Goal: Task Accomplishment & Management: Manage account settings

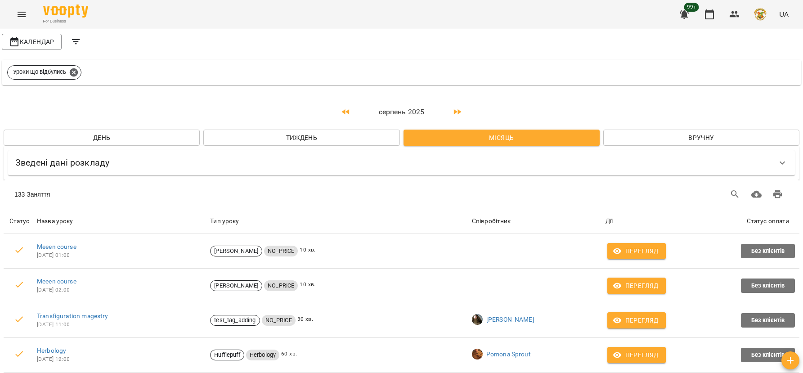
click at [338, 136] on span "Тиждень" at bounding box center [301, 137] width 182 height 11
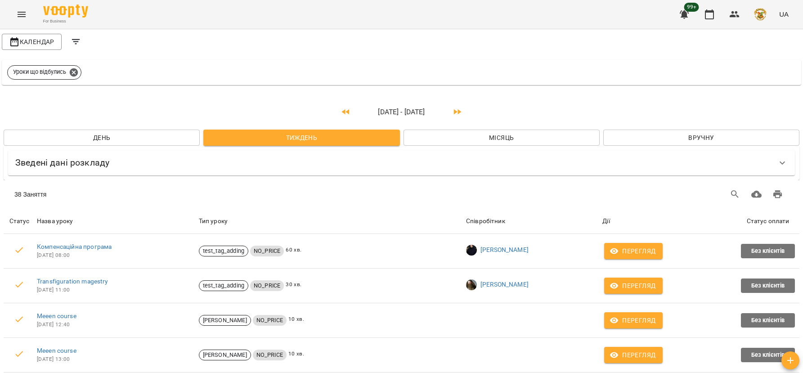
click at [346, 110] on icon "button" at bounding box center [345, 112] width 11 height 11
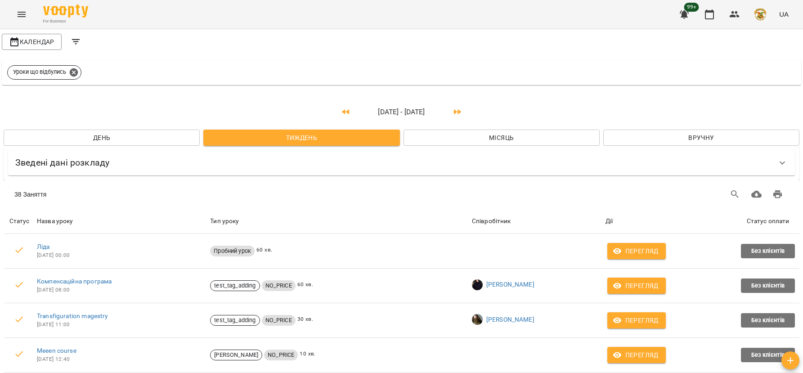
click at [346, 110] on icon "button" at bounding box center [345, 112] width 11 height 11
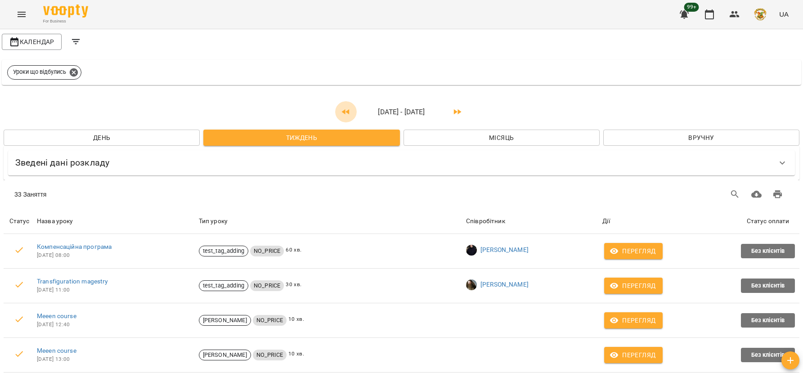
click at [346, 110] on icon "button" at bounding box center [345, 112] width 11 height 11
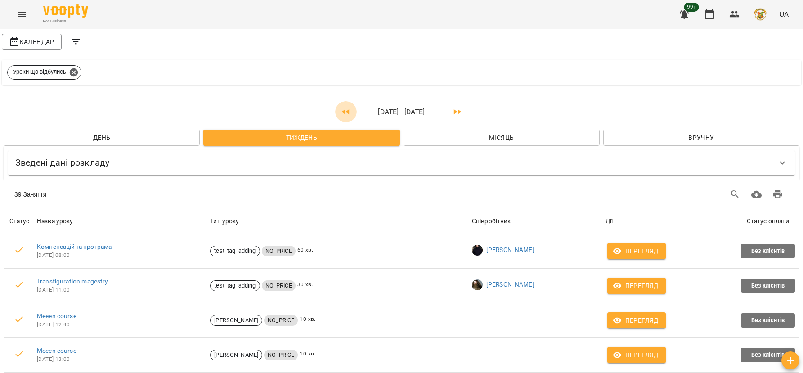
click at [346, 110] on icon "button" at bounding box center [345, 112] width 11 height 11
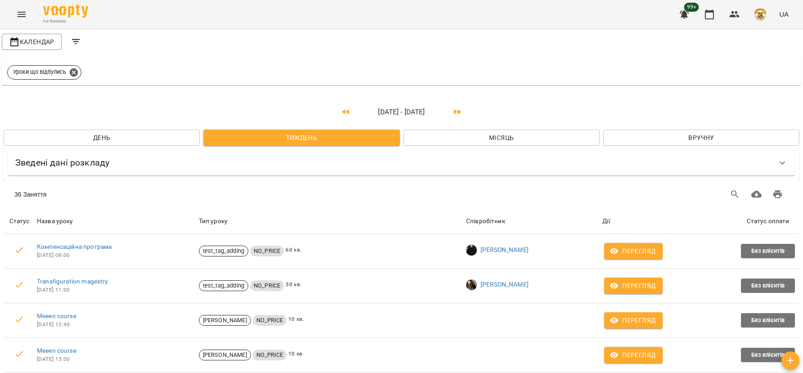
click at [346, 110] on icon "button" at bounding box center [345, 112] width 11 height 11
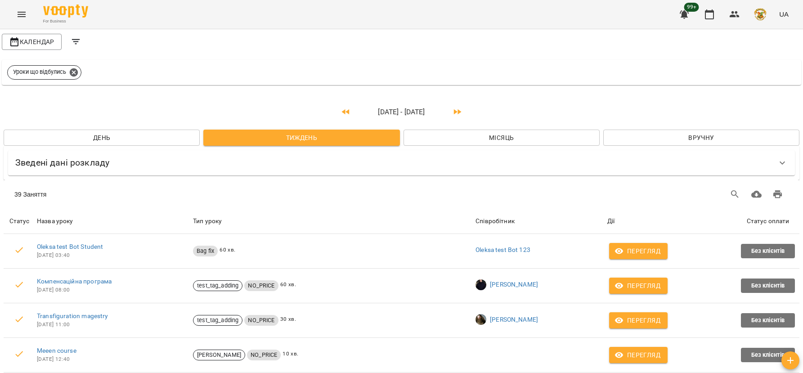
click at [346, 110] on icon "button" at bounding box center [345, 112] width 11 height 11
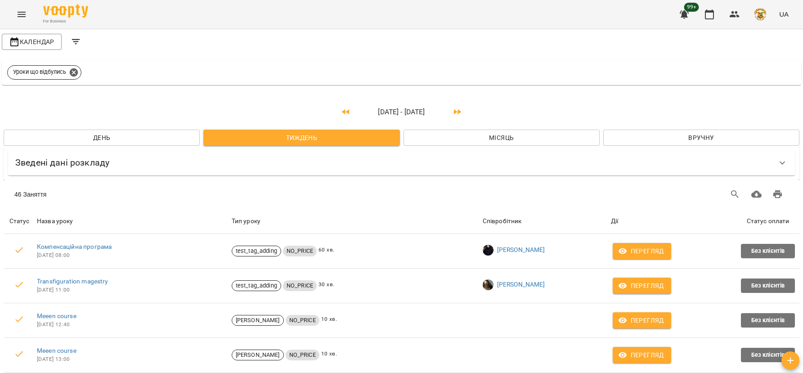
click at [346, 110] on icon "button" at bounding box center [345, 112] width 11 height 11
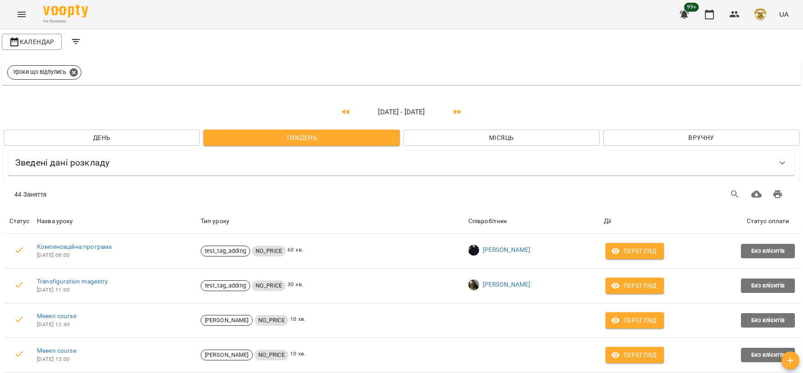
click at [346, 110] on icon "button" at bounding box center [345, 112] width 11 height 11
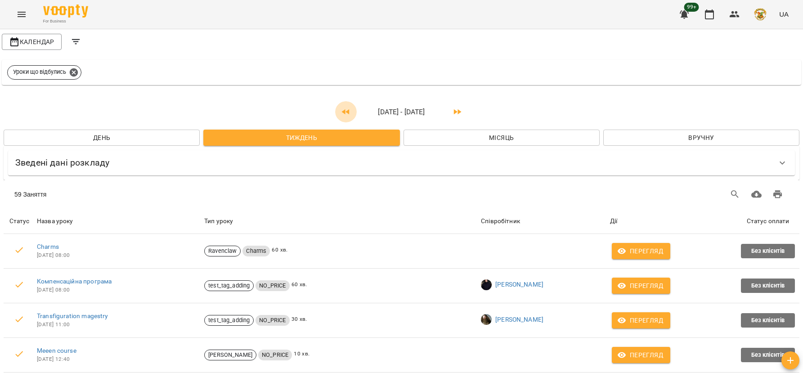
click at [346, 110] on icon "button" at bounding box center [345, 112] width 11 height 11
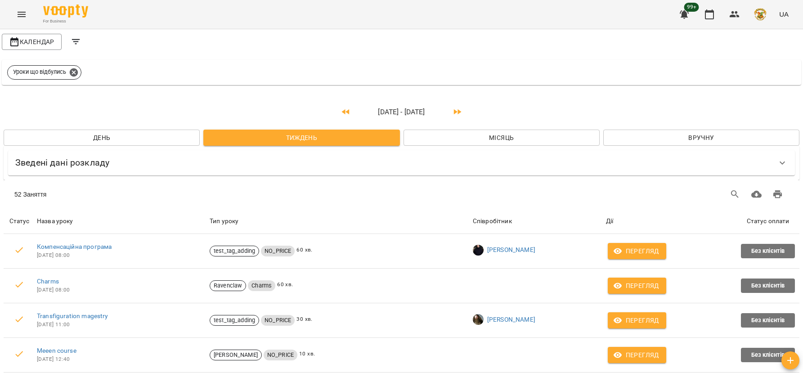
click at [346, 110] on icon "button" at bounding box center [345, 112] width 11 height 11
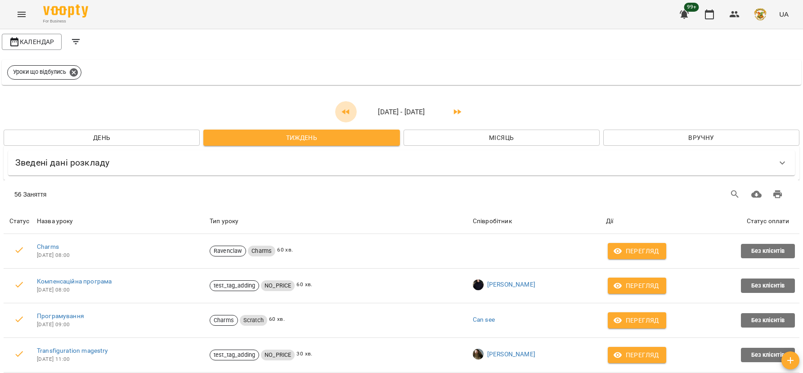
click at [346, 110] on icon "button" at bounding box center [345, 112] width 11 height 11
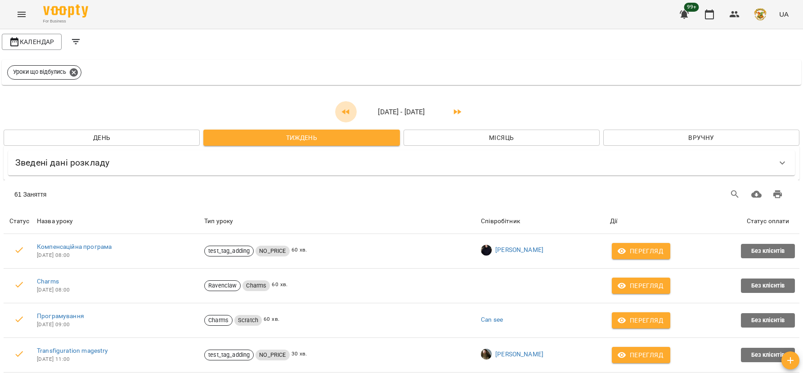
click at [346, 110] on icon "button" at bounding box center [345, 112] width 11 height 11
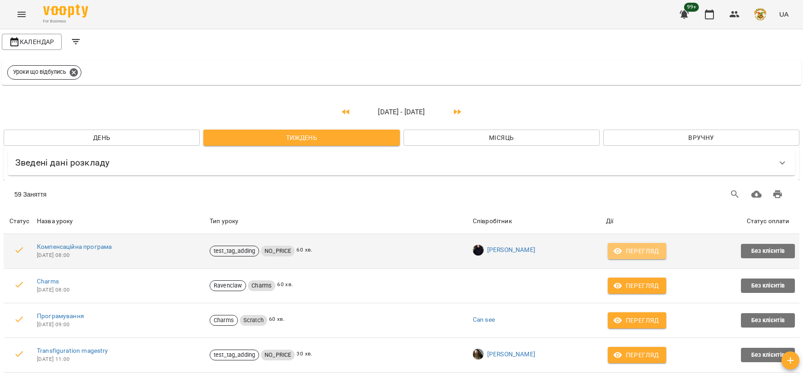
click at [638, 252] on span "Перегляд" at bounding box center [637, 250] width 44 height 11
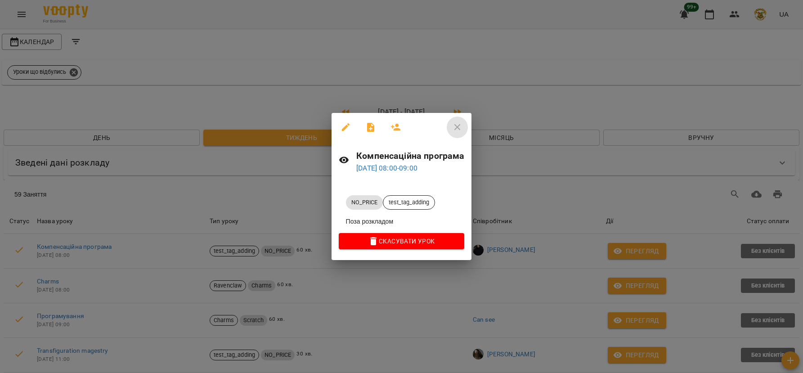
click at [458, 125] on icon "button" at bounding box center [457, 127] width 6 height 6
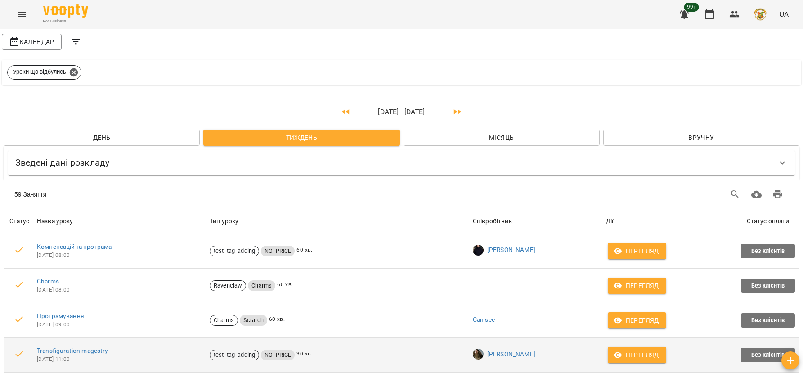
click at [634, 352] on span "Перегляд" at bounding box center [637, 354] width 44 height 11
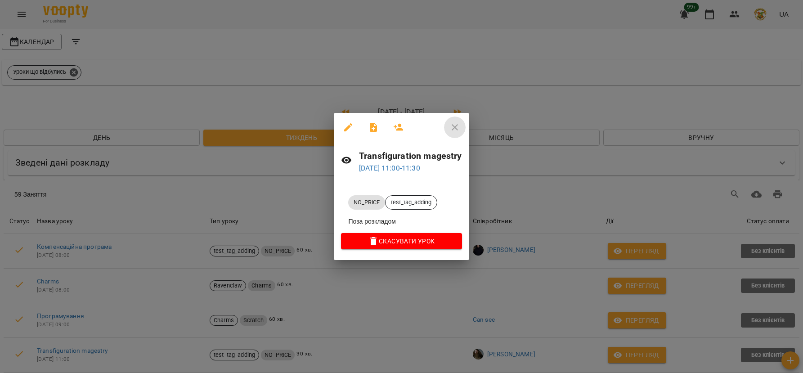
click at [454, 127] on icon "button" at bounding box center [454, 127] width 6 height 6
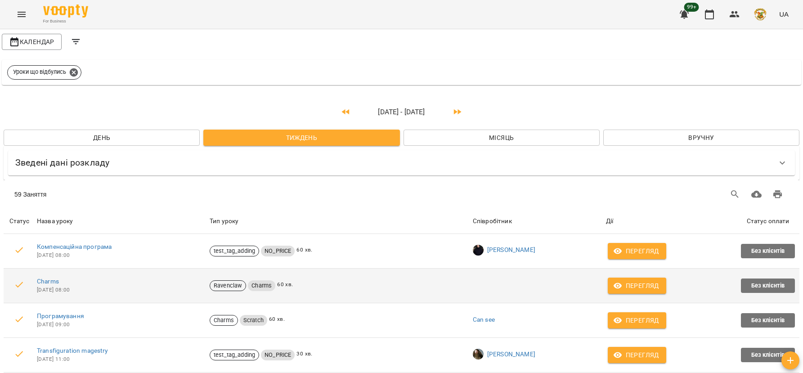
scroll to position [1918, 0]
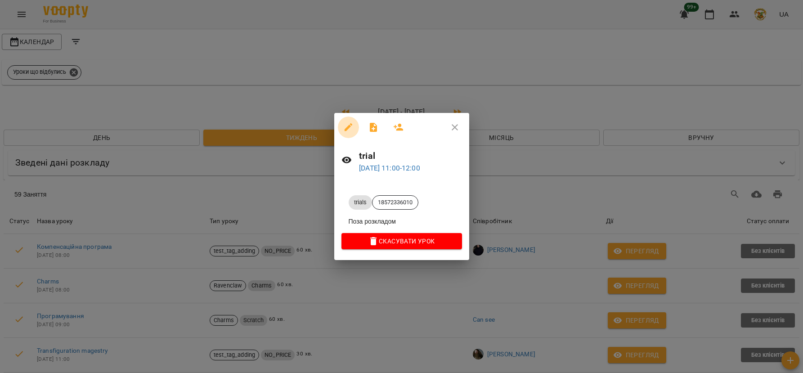
click at [349, 126] on icon "button" at bounding box center [348, 127] width 8 height 8
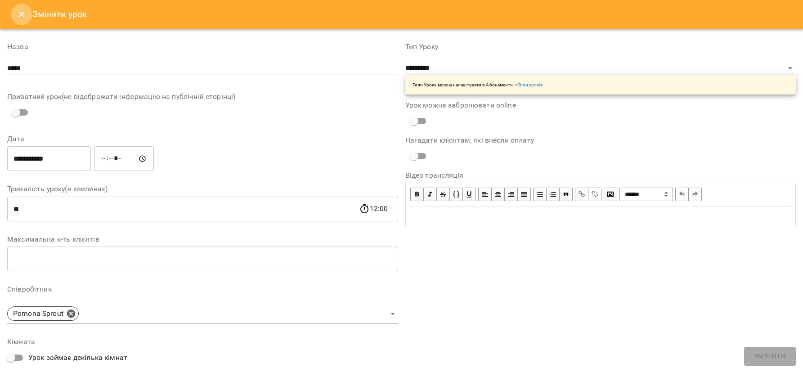
click at [28, 12] on button "Close" at bounding box center [22, 15] width 22 height 22
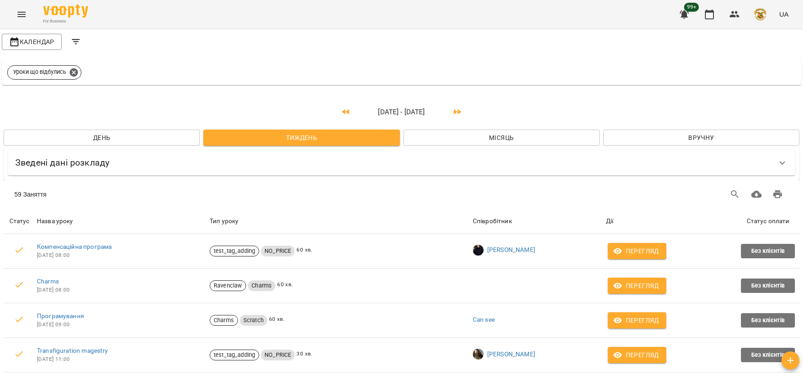
click at [455, 108] on icon "button" at bounding box center [457, 112] width 11 height 11
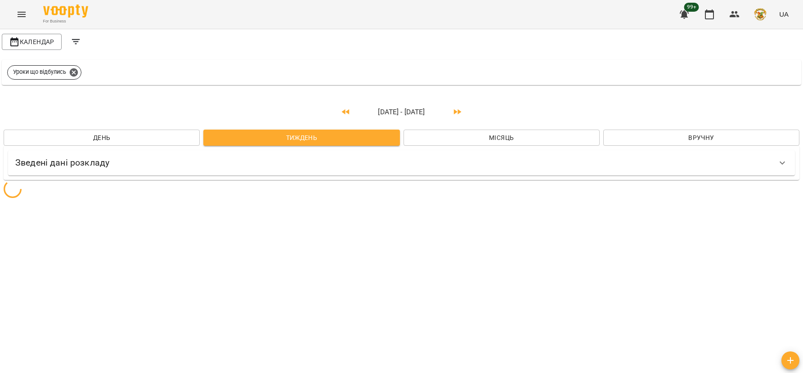
click at [455, 108] on icon "button" at bounding box center [457, 112] width 11 height 11
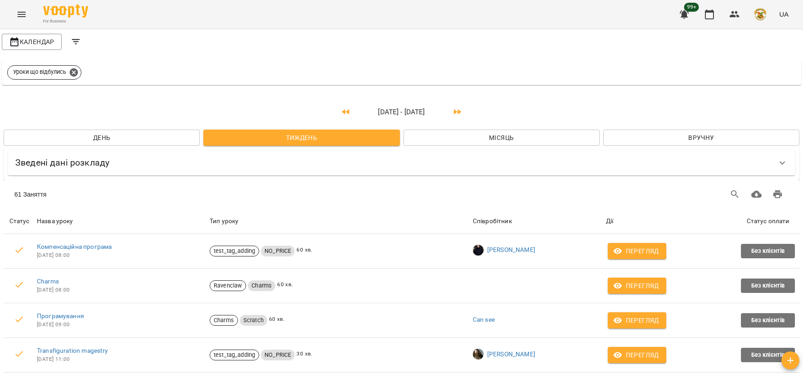
click at [455, 108] on icon "button" at bounding box center [457, 112] width 11 height 11
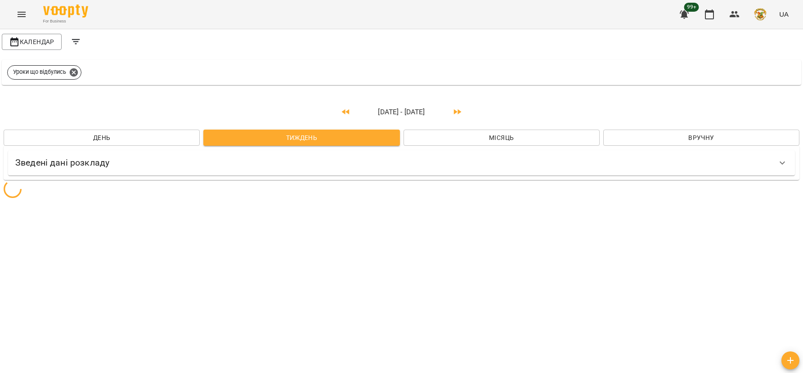
click at [455, 108] on icon "button" at bounding box center [457, 112] width 11 height 11
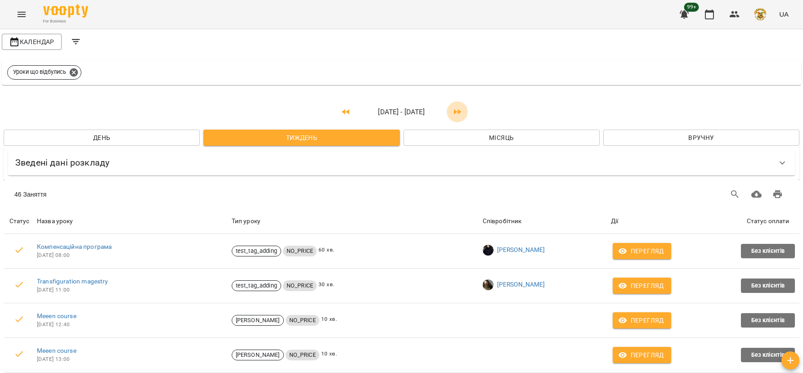
click at [455, 108] on icon "button" at bounding box center [457, 112] width 11 height 11
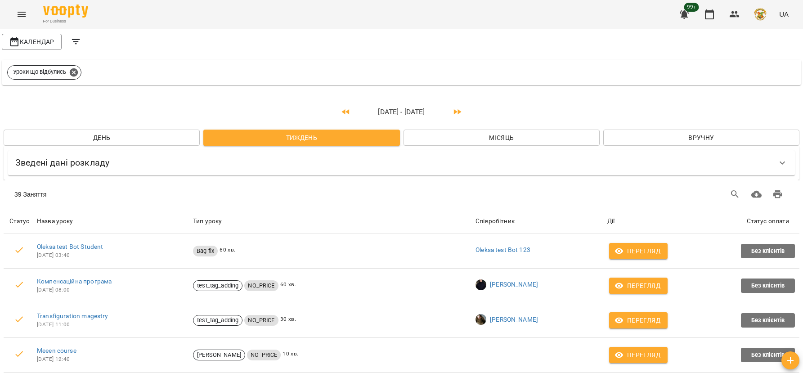
click at [455, 108] on icon "button" at bounding box center [457, 112] width 11 height 11
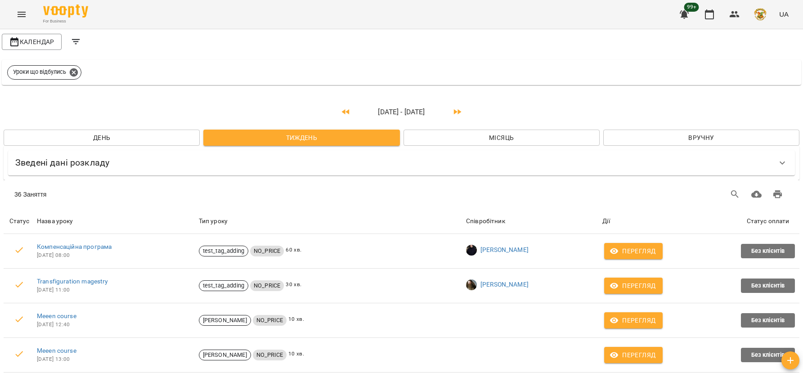
click at [455, 108] on icon "button" at bounding box center [457, 112] width 11 height 11
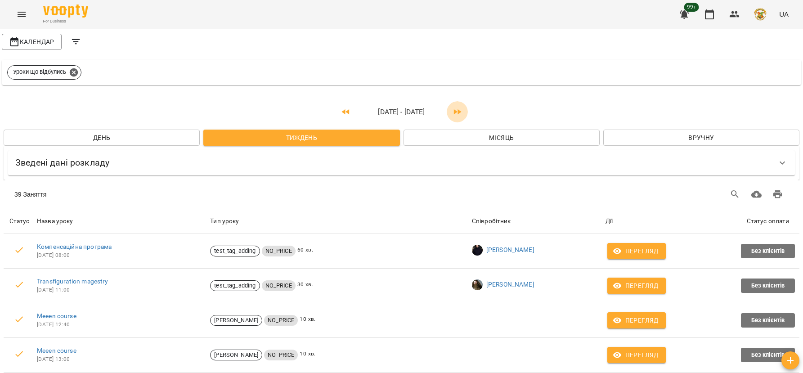
click at [455, 108] on icon "button" at bounding box center [457, 112] width 11 height 11
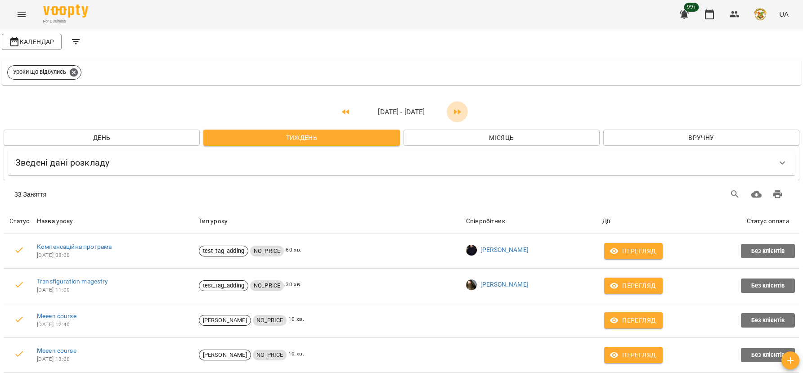
click at [455, 108] on icon "button" at bounding box center [457, 112] width 11 height 11
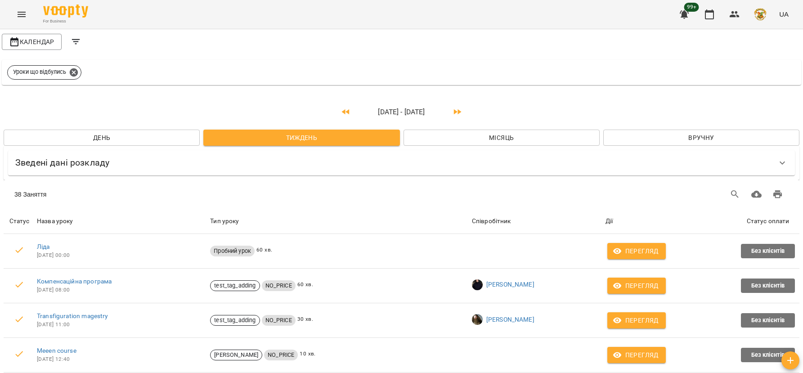
click at [455, 108] on icon "button" at bounding box center [457, 112] width 11 height 11
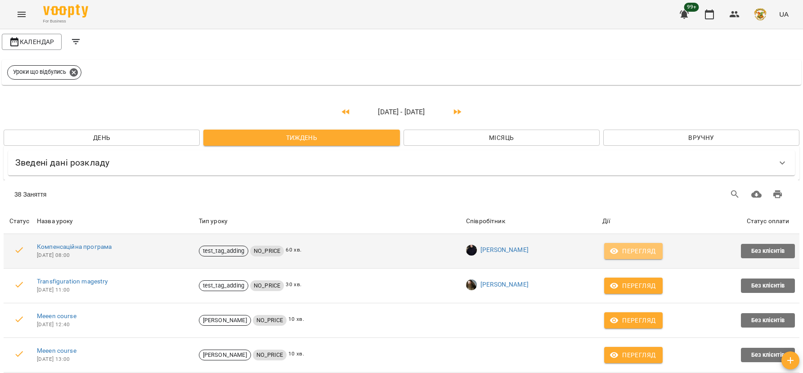
click at [615, 251] on icon "button" at bounding box center [613, 250] width 9 height 9
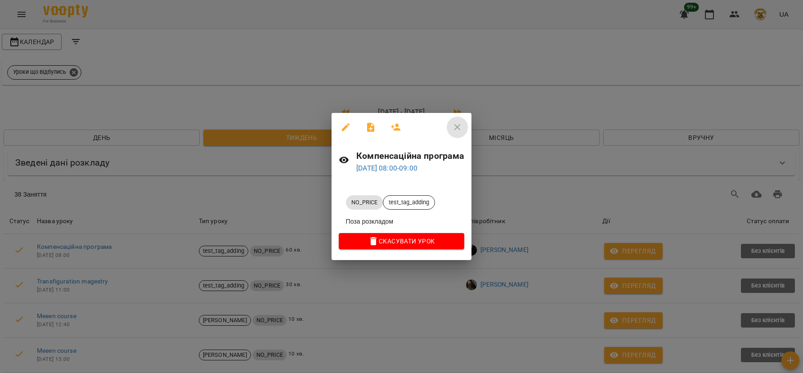
click at [458, 126] on icon "button" at bounding box center [457, 127] width 11 height 11
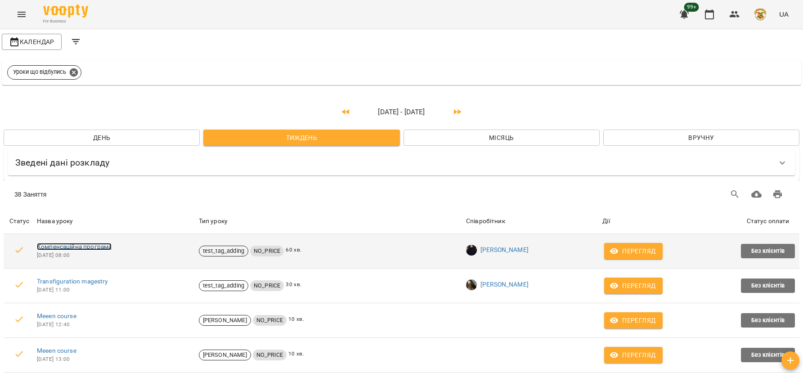
click at [104, 244] on link "Компенсаційна програма" at bounding box center [74, 246] width 75 height 7
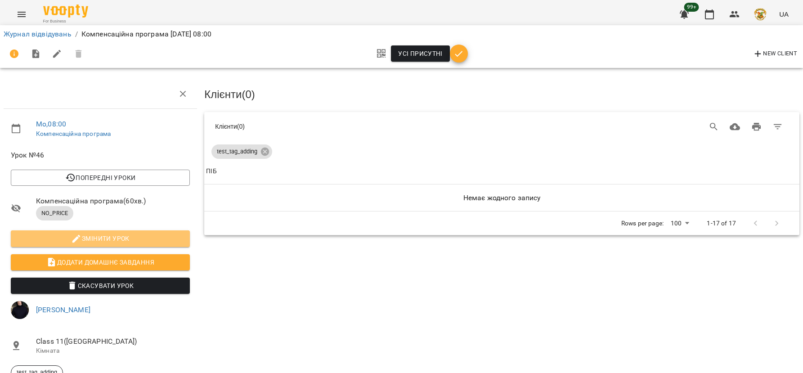
click at [142, 237] on span "Змінити урок" at bounding box center [100, 238] width 165 height 11
select select "********"
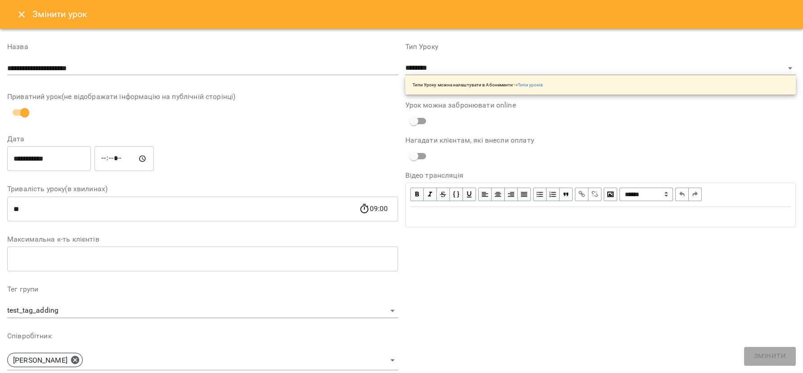
click at [17, 15] on icon "Close" at bounding box center [21, 14] width 11 height 11
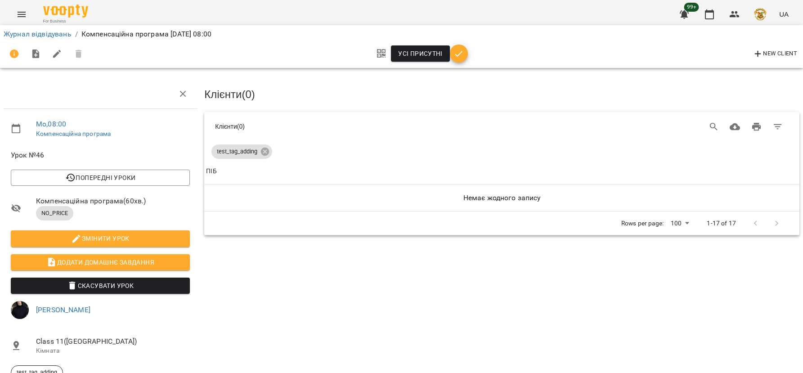
click at [287, 212] on div "Rows per page: 100 *** 1-17 of 17" at bounding box center [501, 222] width 573 height 23
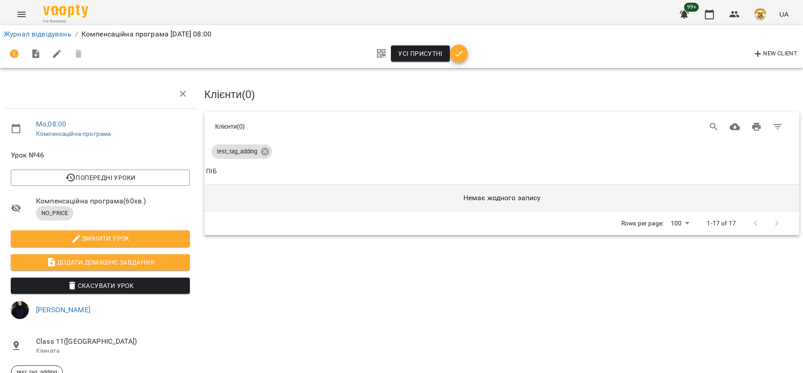
click at [568, 207] on td "Немає жодного запису" at bounding box center [501, 197] width 595 height 27
click at [510, 192] on h6 "Немає жодного запису" at bounding box center [501, 198] width 591 height 13
click at [477, 199] on h6 "Немає жодного запису" at bounding box center [501, 198] width 591 height 13
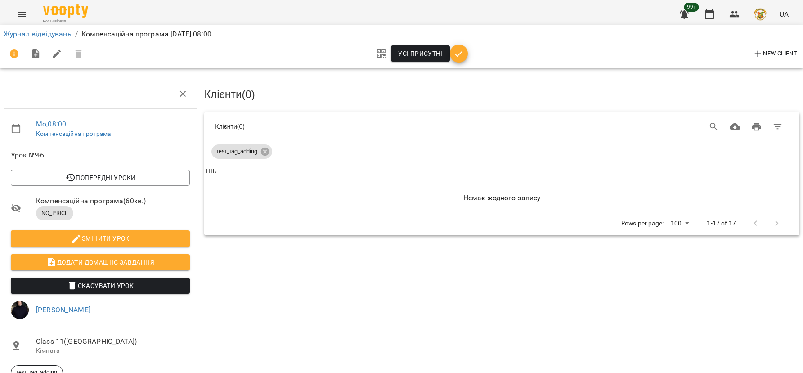
click at [236, 162] on th "ПІБ" at bounding box center [501, 171] width 595 height 25
click at [763, 54] on span "New Client" at bounding box center [774, 54] width 45 height 11
select select "**"
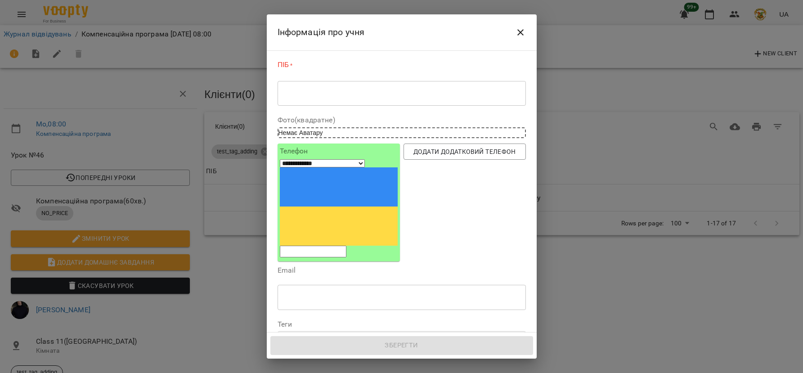
click at [519, 31] on icon "Close" at bounding box center [520, 32] width 6 height 6
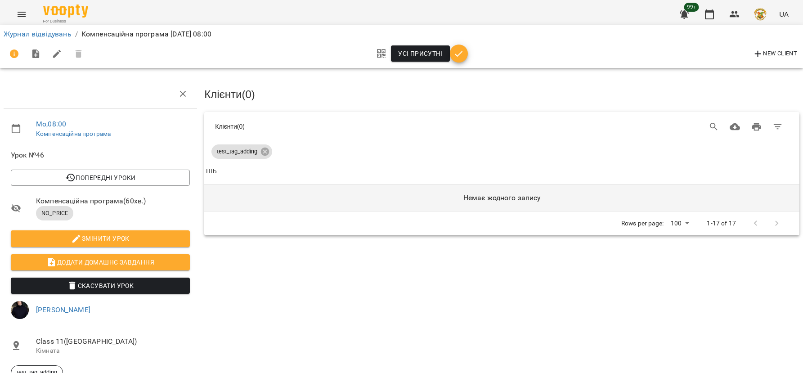
click at [337, 187] on td "Немає жодного запису" at bounding box center [501, 197] width 595 height 27
click at [394, 198] on h6 "Немає жодного запису" at bounding box center [501, 198] width 591 height 13
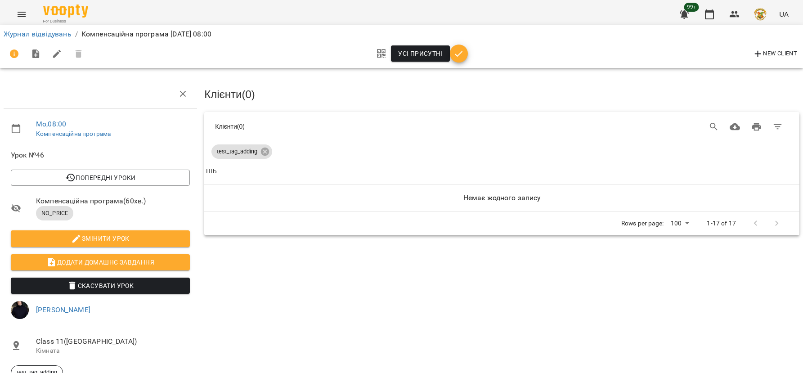
click at [410, 59] on button "Усі присутні" at bounding box center [420, 53] width 59 height 16
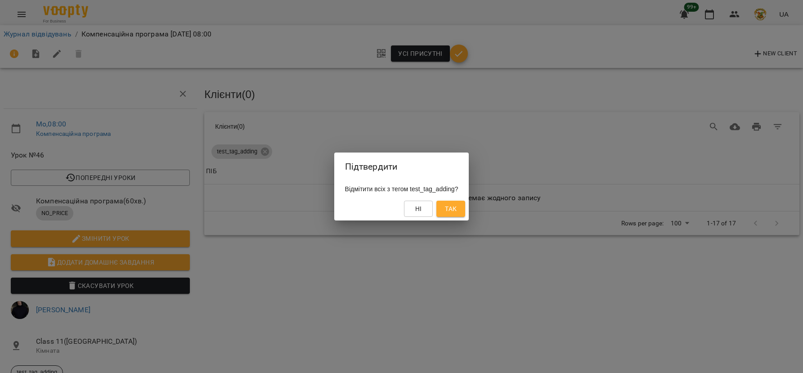
click at [422, 210] on span "Ні" at bounding box center [418, 208] width 7 height 11
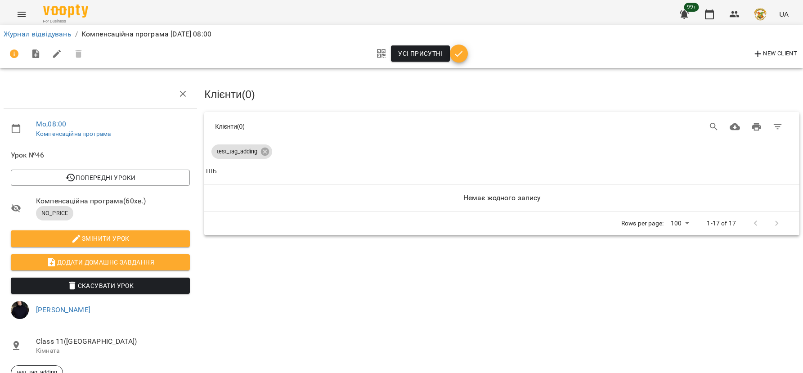
click at [126, 240] on span "Змінити урок" at bounding box center [100, 238] width 165 height 11
select select "********"
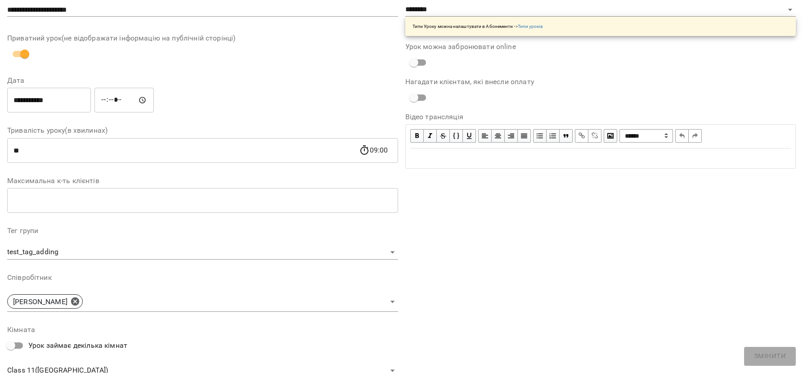
scroll to position [81, 0]
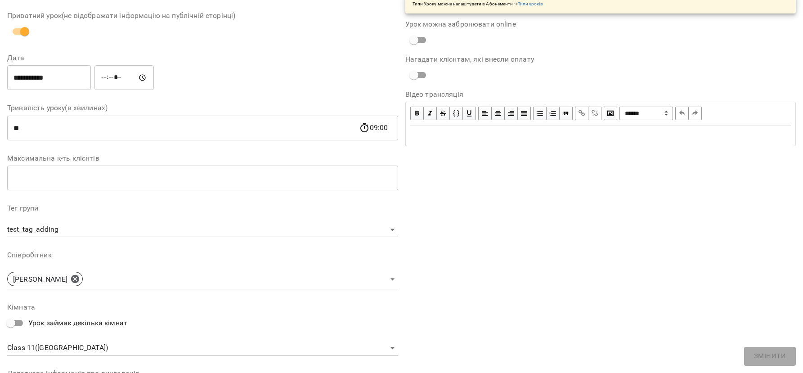
click at [388, 228] on body "**********" at bounding box center [401, 205] width 803 height 410
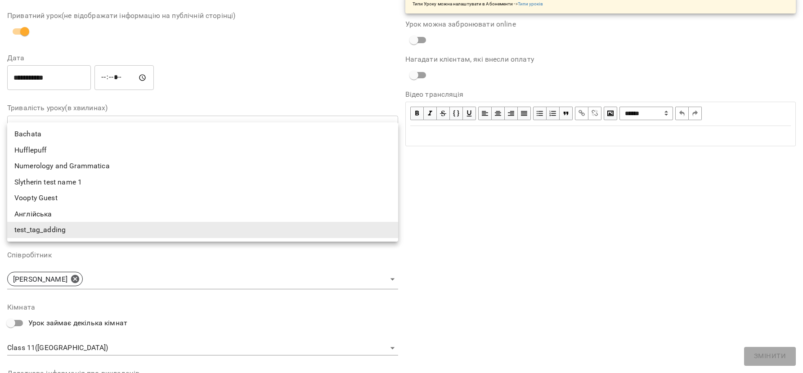
click at [182, 217] on li "Англійська" at bounding box center [202, 214] width 391 height 16
type input "**********"
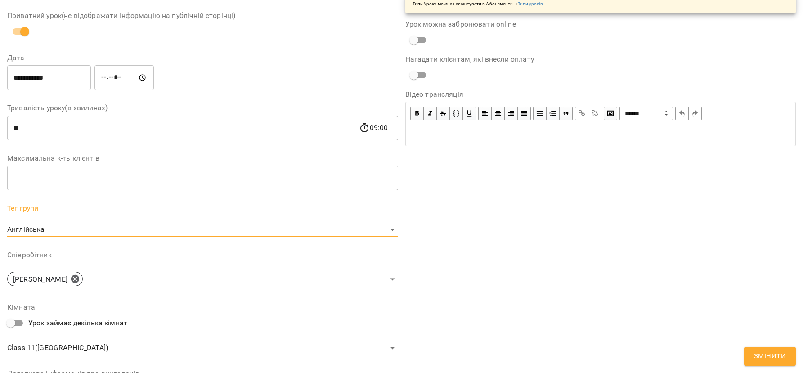
click at [775, 356] on span "Змінити" at bounding box center [770, 356] width 32 height 12
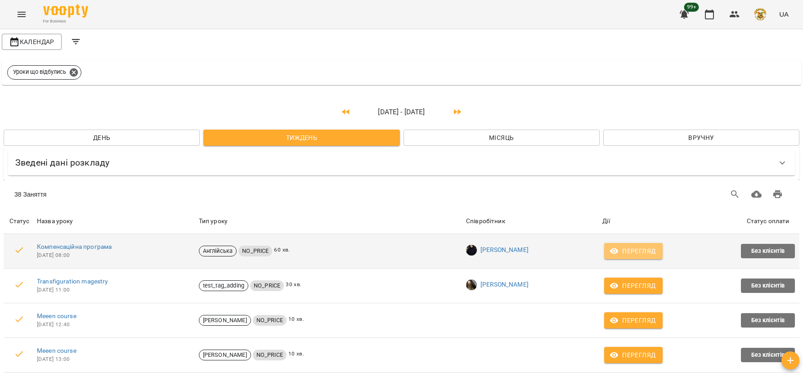
click at [655, 251] on span "Перегляд" at bounding box center [633, 250] width 44 height 11
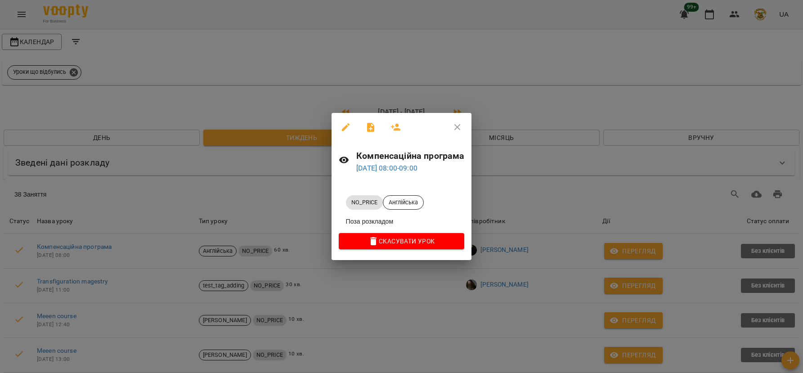
click at [457, 127] on icon "button" at bounding box center [457, 127] width 6 height 6
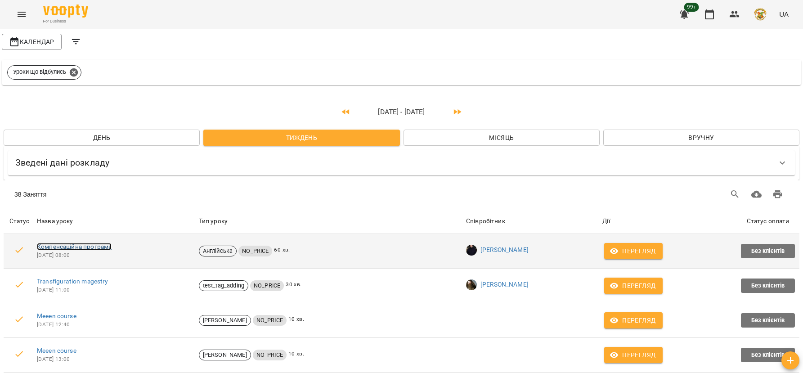
click at [95, 244] on link "Компенсаційна програма" at bounding box center [74, 246] width 75 height 7
click at [73, 246] on link "Компенсаційна програма" at bounding box center [74, 246] width 75 height 7
click at [651, 252] on span "Перегляд" at bounding box center [633, 250] width 44 height 11
click at [645, 249] on span "Перегляд" at bounding box center [633, 250] width 44 height 11
click at [94, 245] on link "Компенсаційна програма" at bounding box center [74, 246] width 75 height 7
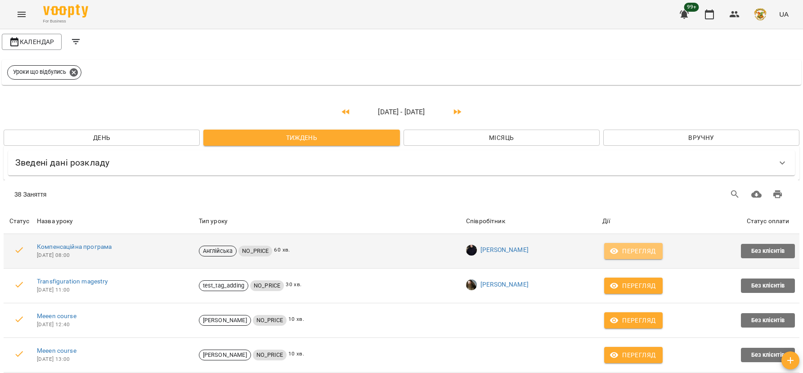
click at [650, 250] on span "Перегляд" at bounding box center [633, 250] width 44 height 11
